Goal: Information Seeking & Learning: Learn about a topic

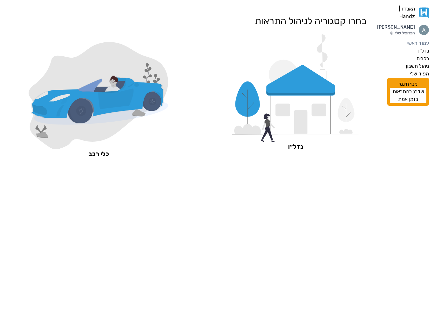
click at [426, 78] on label "הפיד שלי" at bounding box center [420, 74] width 19 height 8
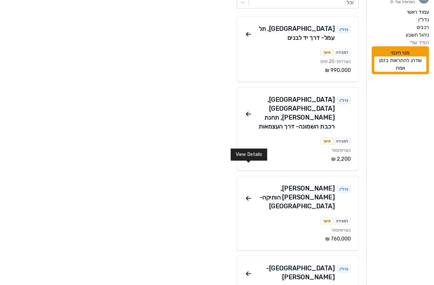
scroll to position [28, 0]
click at [249, 194] on icon at bounding box center [249, 198] width 8 height 8
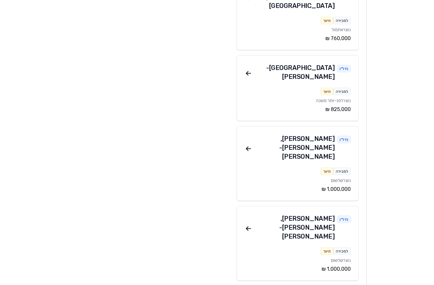
scroll to position [228, 0]
click at [248, 145] on icon at bounding box center [249, 149] width 8 height 8
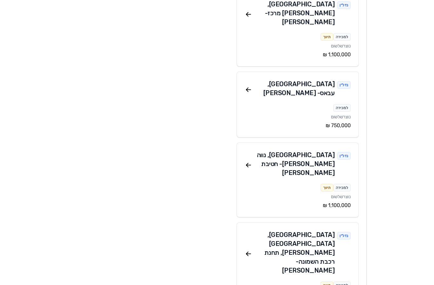
scroll to position [682, 0]
click at [246, 250] on icon at bounding box center [249, 254] width 8 height 8
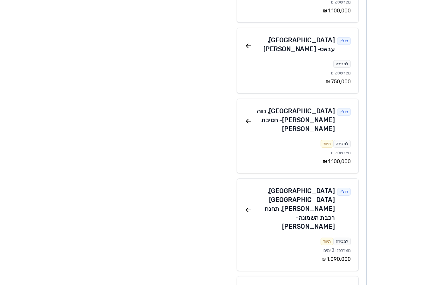
scroll to position [727, 0]
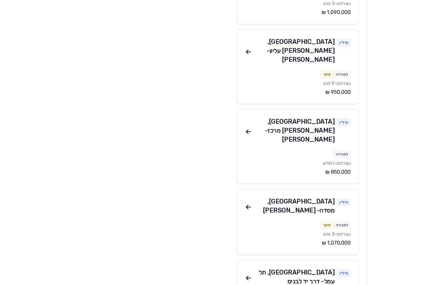
scroll to position [982, 0]
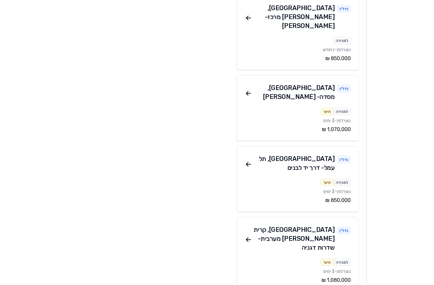
scroll to position [1086, 0]
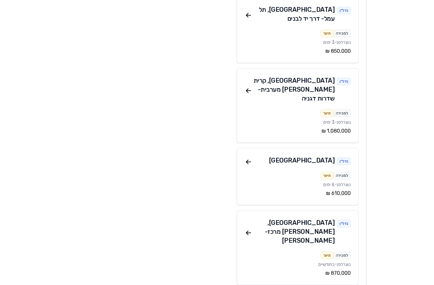
scroll to position [1239, 0]
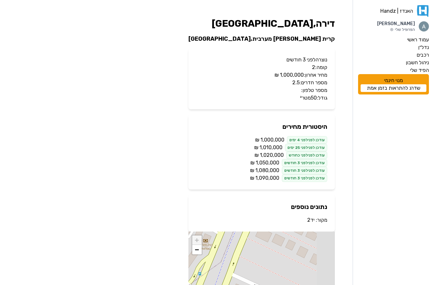
click at [270, 140] on span "‏1,000,000 ‏₪" at bounding box center [269, 140] width 29 height 8
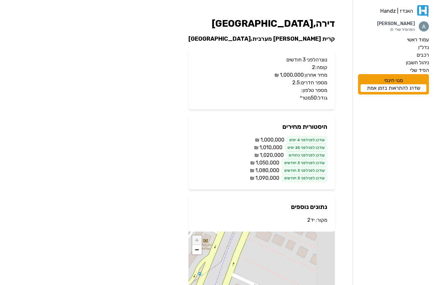
click at [270, 140] on span "‏1,000,000 ‏₪" at bounding box center [269, 140] width 29 height 8
click at [295, 140] on div "עודכן לפני לפני 4 ימים" at bounding box center [307, 140] width 40 height 8
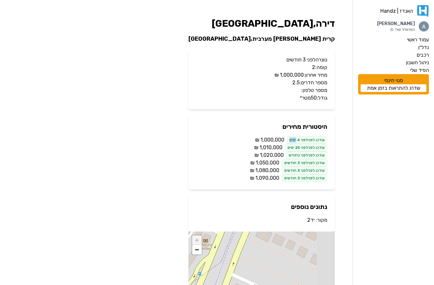
click at [295, 140] on div "עודכן לפני לפני 4 ימים" at bounding box center [307, 140] width 40 height 8
click at [296, 147] on div "עודכן לפני לפני 25 ימים" at bounding box center [306, 148] width 42 height 8
click at [293, 178] on div "עודכן לפני לפני 3 חודשים" at bounding box center [304, 178] width 45 height 8
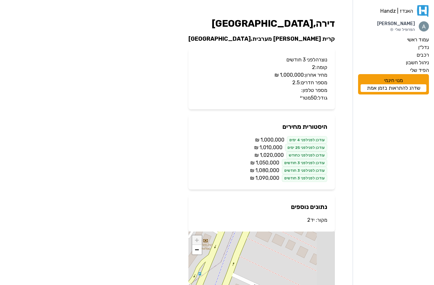
click at [343, 168] on div "דירה , חיפה קרית חיים מערבית , רחוב שדרות ורבורג נוצרה לפני 3 חודשים קומה: 2 מח…" at bounding box center [261, 182] width 167 height 348
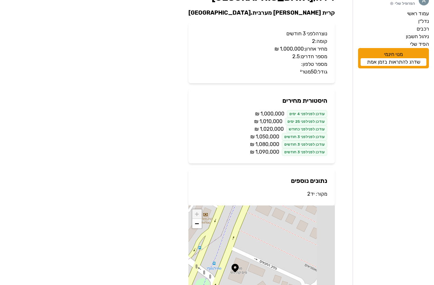
scroll to position [943, 0]
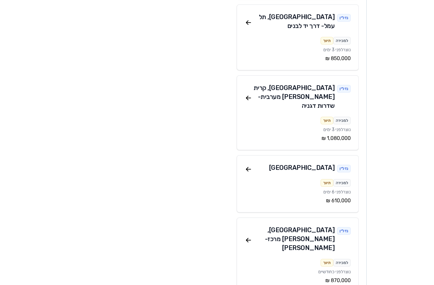
scroll to position [1232, 0]
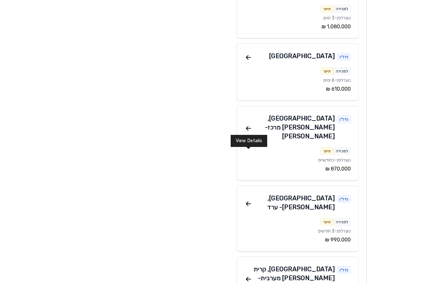
scroll to position [1340, 0]
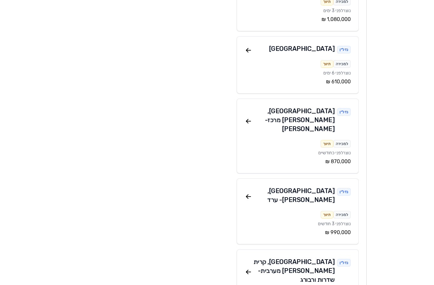
scroll to position [1347, 0]
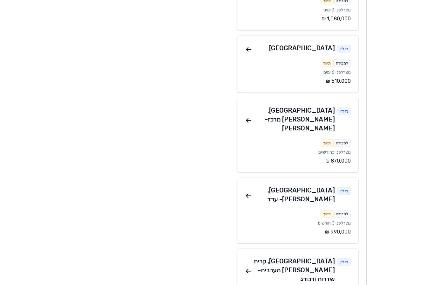
click at [363, 139] on div "האנדז | Handz Amitai Fradkin הפרופיל שלי עמוד ראשי נדל״ן רכבים ניהול חשבון הפיד…" at bounding box center [217, 196] width 434 height 3087
click at [371, 150] on aside "האנדז | Handz Amitai Fradkin הפרופיל שלי עמוד ראשי נדל״ן רכבים ניהול חשבון הפיד…" at bounding box center [401, 196] width 68 height 3087
click at [370, 164] on aside "האנדז | Handz Amitai Fradkin הפרופיל שלי עמוד ראשי נדל״ן רכבים ניהול חשבון הפיד…" at bounding box center [401, 196] width 68 height 3087
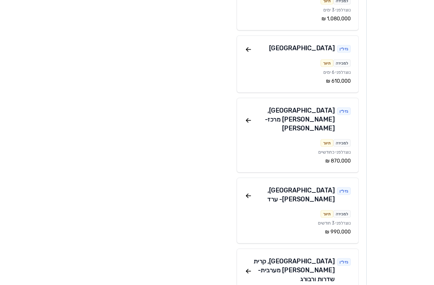
click at [367, 180] on aside "האנדז | Handz Amitai Fradkin הפרופיל שלי עמוד ראשי נדל״ן רכבים ניהול חשבון הפיד…" at bounding box center [401, 196] width 68 height 3087
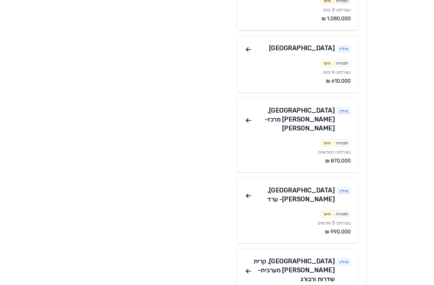
click at [394, 187] on aside "האנדז | Handz Amitai Fradkin הפרופיל שלי עמוד ראשי נדל״ן רכבים ניהול חשבון הפיד…" at bounding box center [401, 196] width 68 height 3087
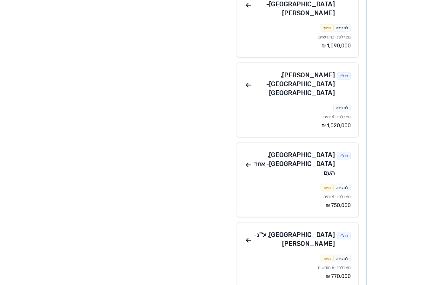
scroll to position [1693, 0]
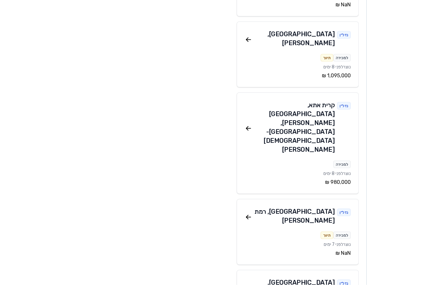
scroll to position [4741, 0]
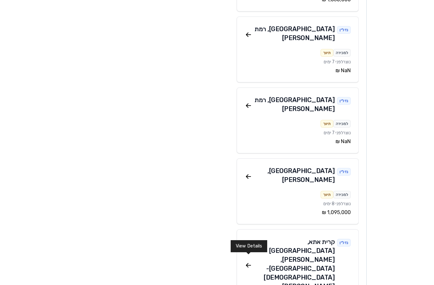
scroll to position [4603, 0]
